Goal: Information Seeking & Learning: Learn about a topic

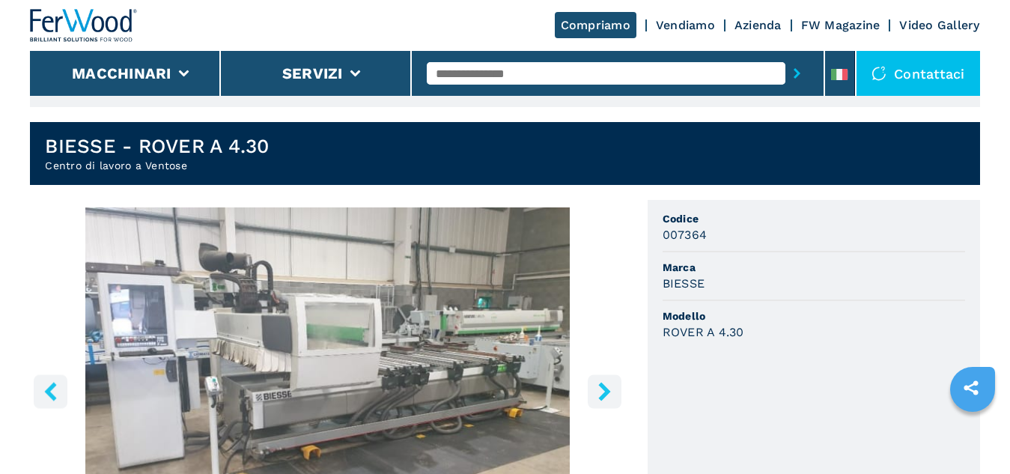
scroll to position [449, 0]
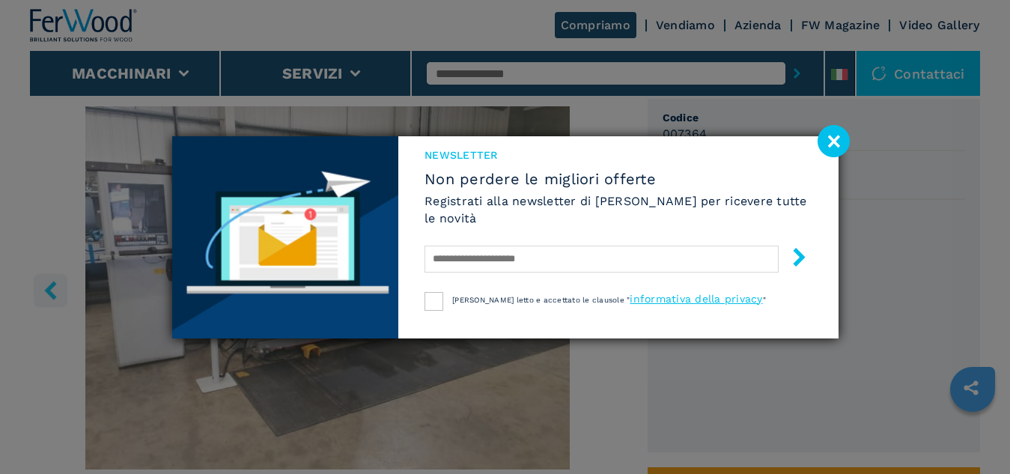
click at [836, 143] on image at bounding box center [833, 141] width 32 height 32
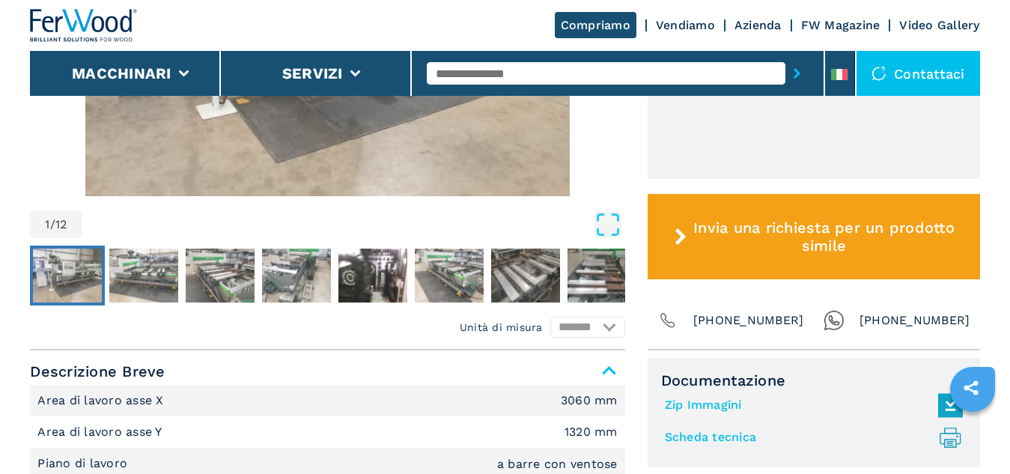
scroll to position [823, 0]
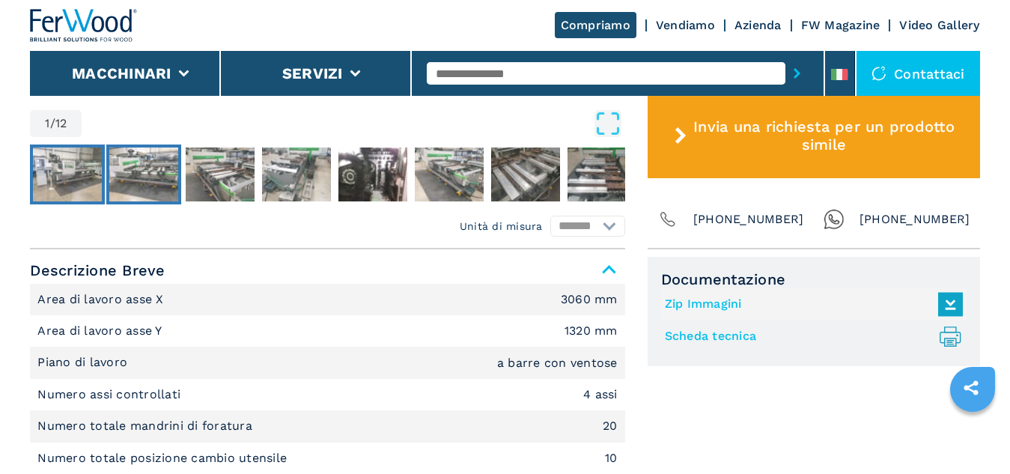
click at [153, 182] on img "Go to Slide 2" at bounding box center [143, 174] width 69 height 54
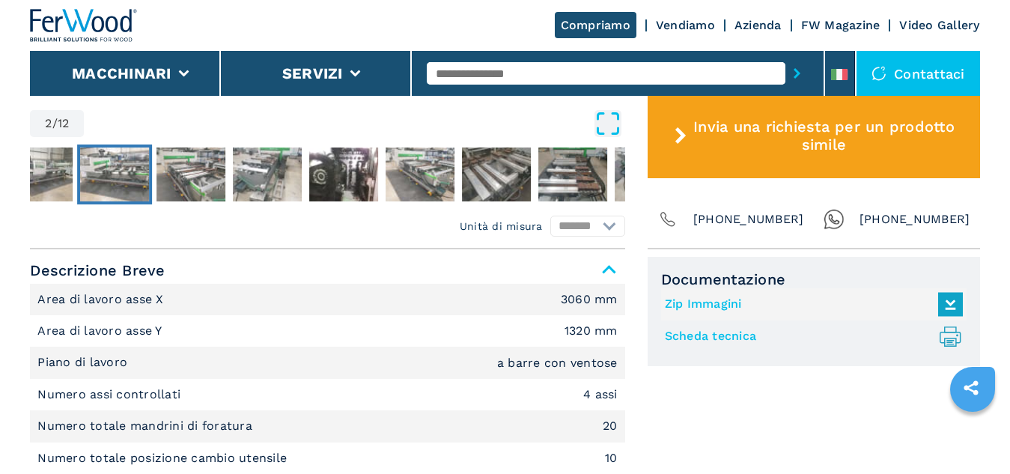
click at [607, 122] on icon "Open Fullscreen" at bounding box center [607, 123] width 27 height 27
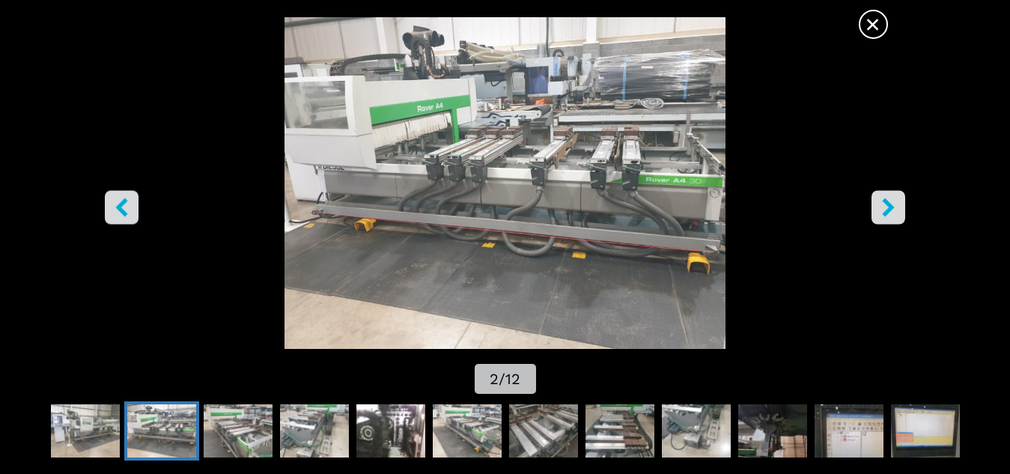
click at [889, 211] on icon "right-button" at bounding box center [888, 207] width 12 height 19
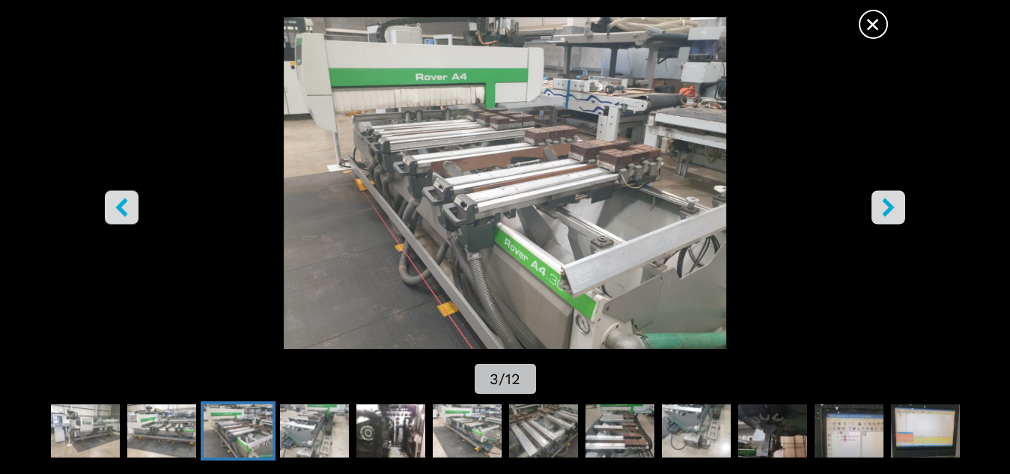
click at [889, 211] on icon "right-button" at bounding box center [888, 207] width 12 height 19
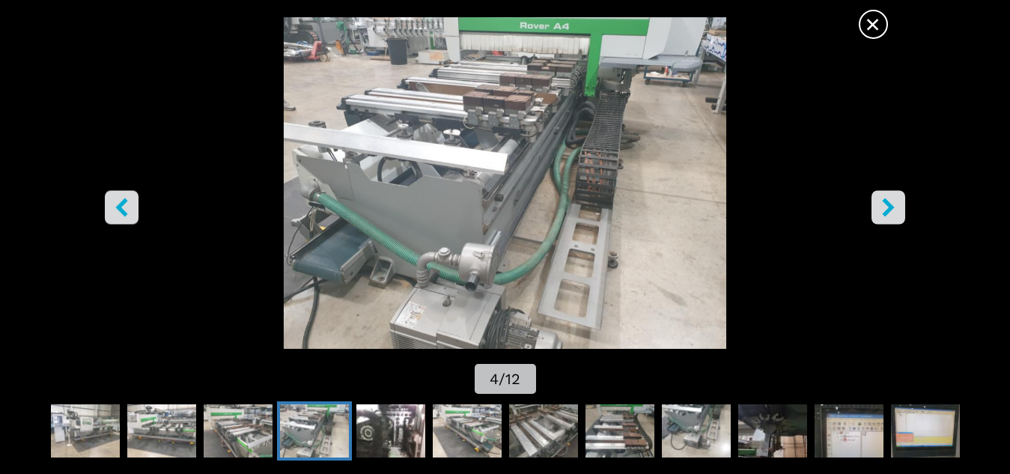
click at [889, 211] on icon "right-button" at bounding box center [888, 207] width 12 height 19
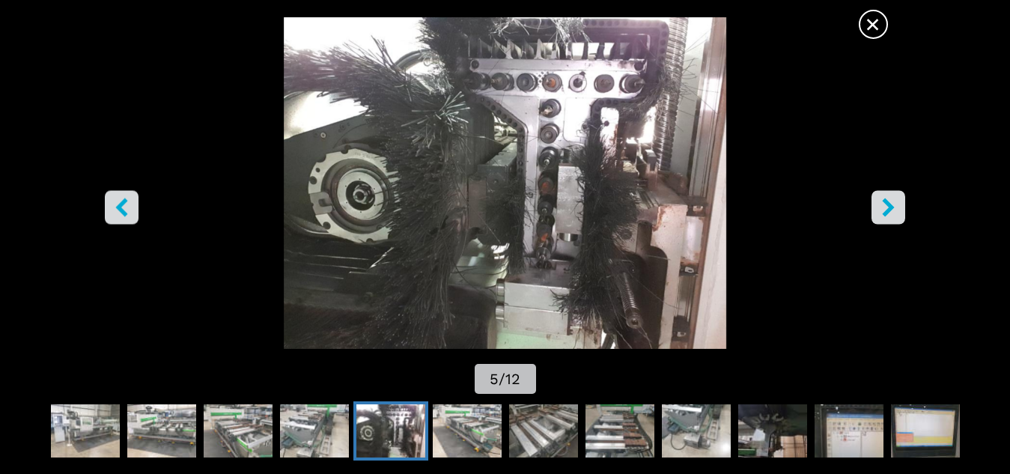
click at [889, 211] on icon "right-button" at bounding box center [888, 207] width 12 height 19
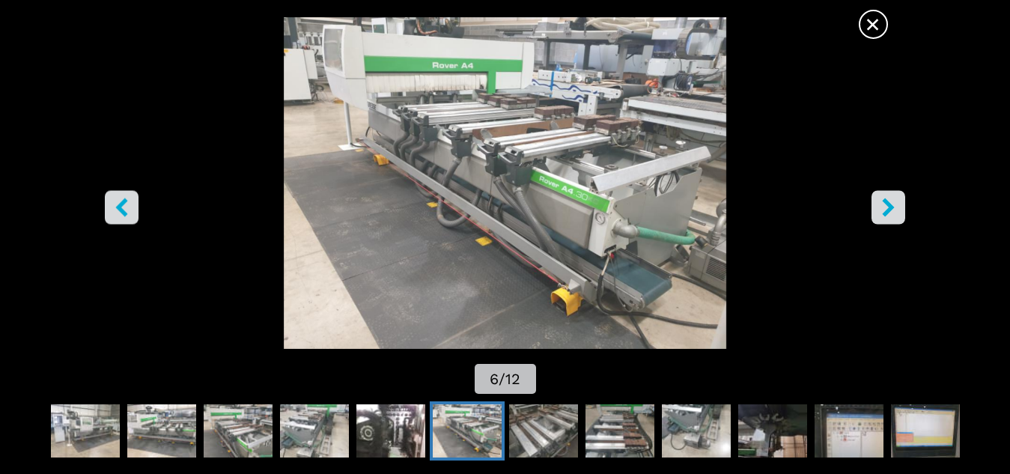
click at [889, 211] on icon "right-button" at bounding box center [888, 207] width 12 height 19
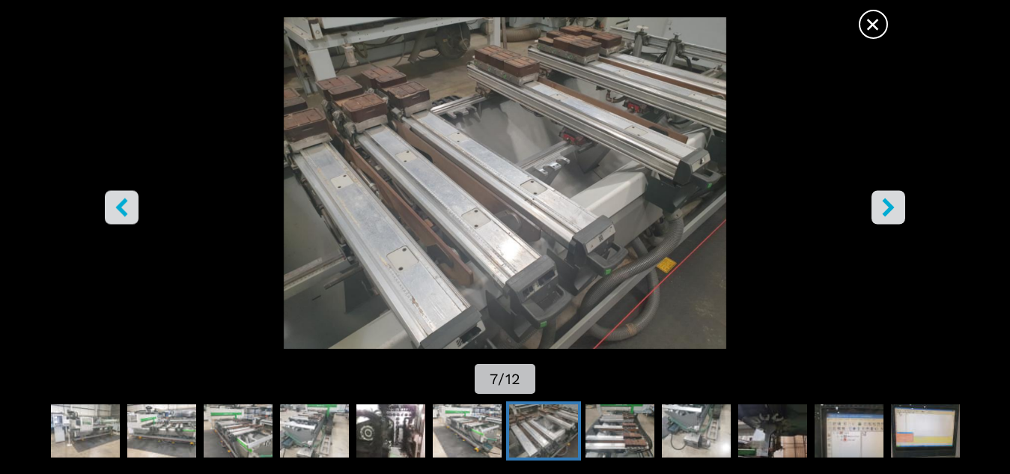
click at [889, 211] on icon "right-button" at bounding box center [888, 207] width 12 height 19
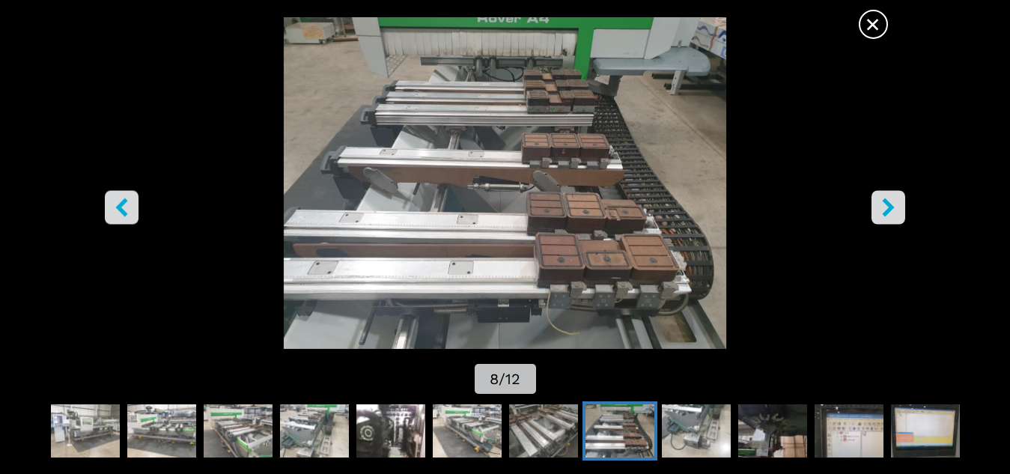
click at [889, 211] on icon "right-button" at bounding box center [888, 207] width 12 height 19
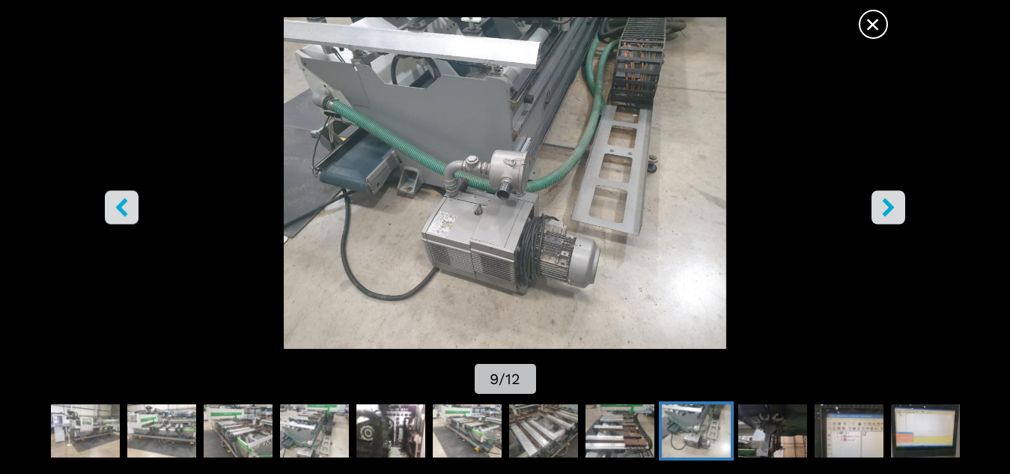
click at [875, 30] on span "×" at bounding box center [873, 21] width 26 height 26
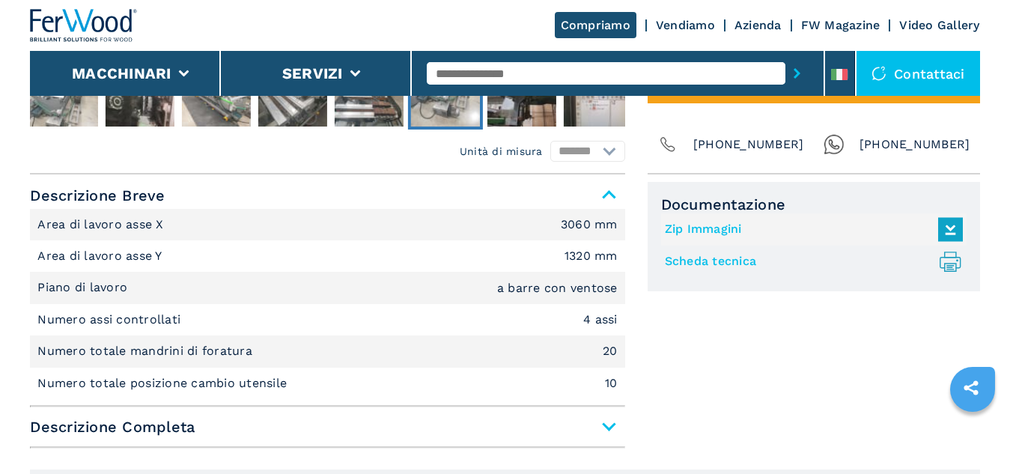
scroll to position [973, 0]
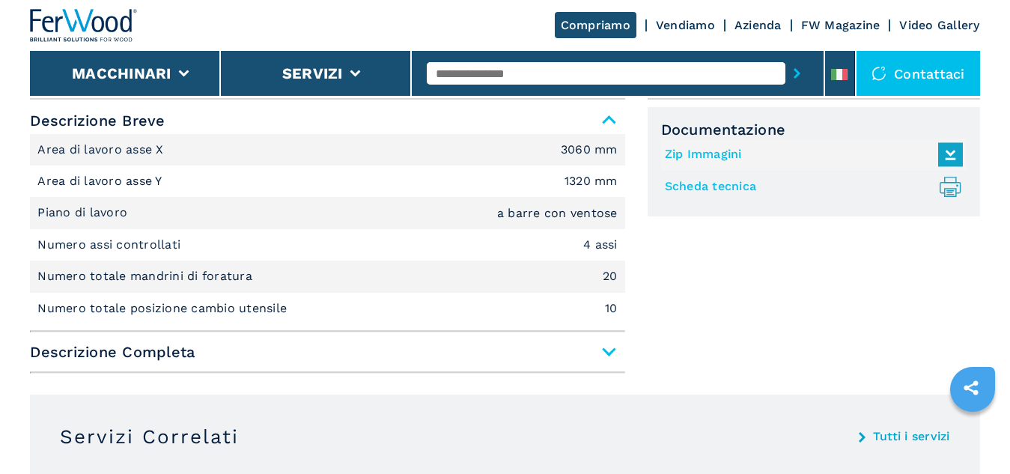
click at [611, 349] on span "Descrizione Completa" at bounding box center [327, 351] width 594 height 27
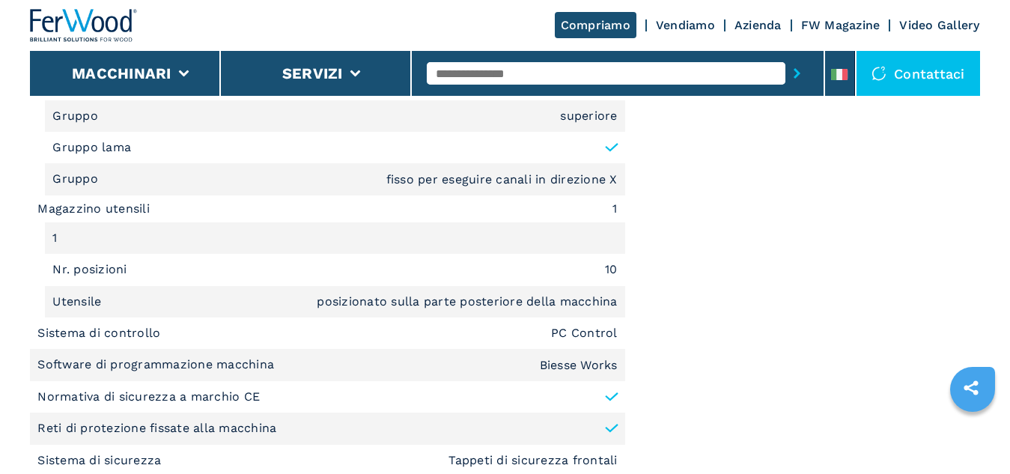
scroll to position [1946, 0]
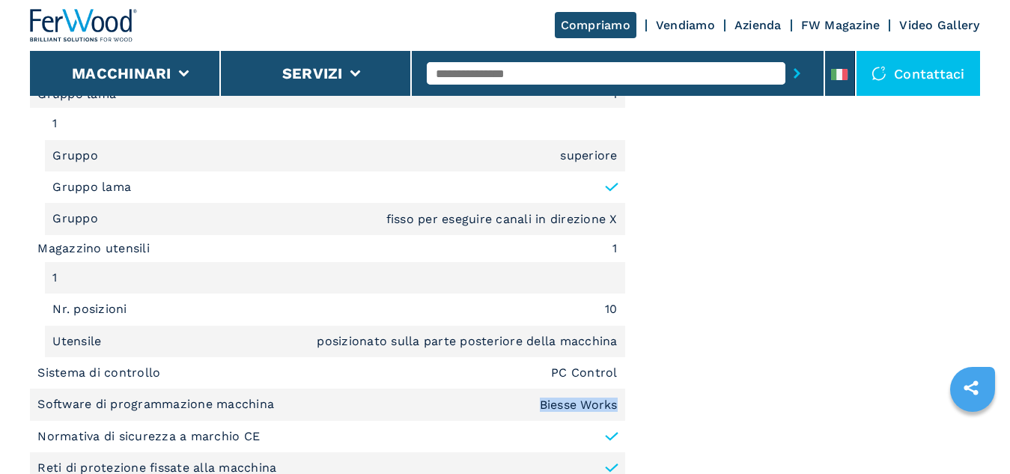
drag, startPoint x: 536, startPoint y: 406, endPoint x: 621, endPoint y: 406, distance: 85.3
click at [621, 406] on li "Software di programmazione macchina Biesse Works" at bounding box center [327, 403] width 594 height 31
